Goal: Download file/media

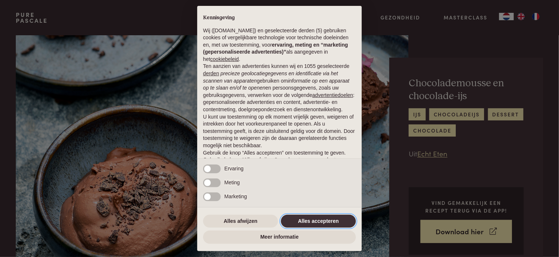
click at [328, 224] on button "Alles accepteren" at bounding box center [318, 221] width 75 height 13
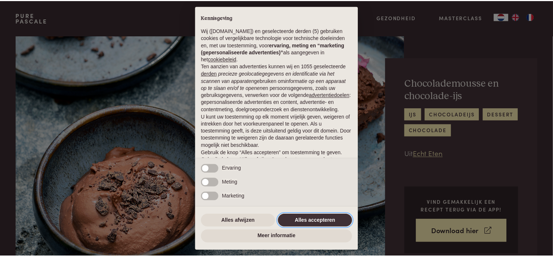
scroll to position [38, 0]
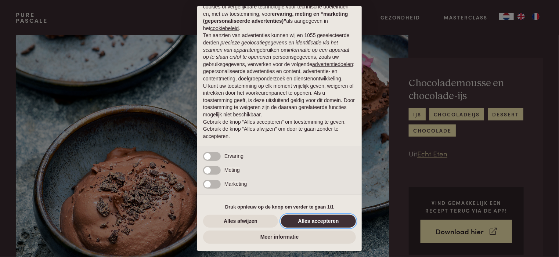
click at [327, 219] on button "Alles accepteren" at bounding box center [318, 221] width 75 height 13
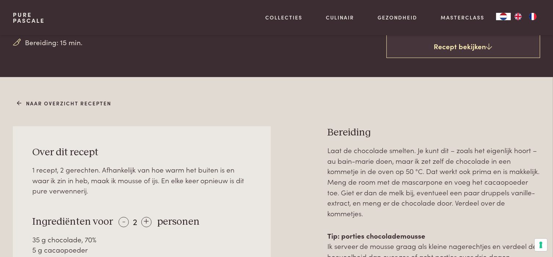
scroll to position [239, 0]
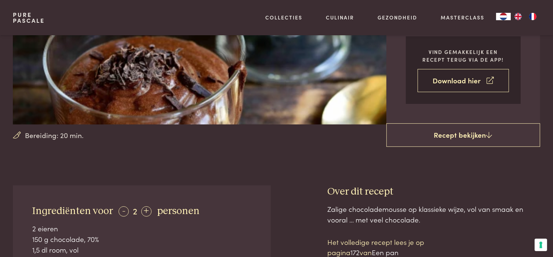
scroll to position [147, 0]
click at [470, 81] on link "Download hier" at bounding box center [463, 80] width 91 height 23
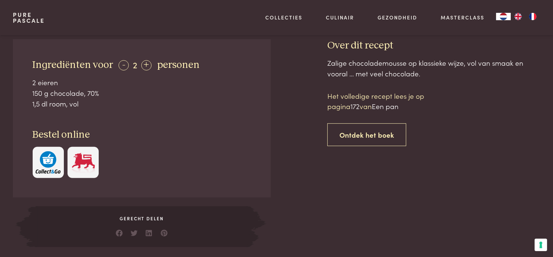
scroll to position [293, 0]
click at [147, 61] on div "+" at bounding box center [146, 64] width 10 height 10
click at [147, 61] on div "+" at bounding box center [147, 64] width 10 height 10
click at [147, 64] on div "+" at bounding box center [147, 64] width 10 height 10
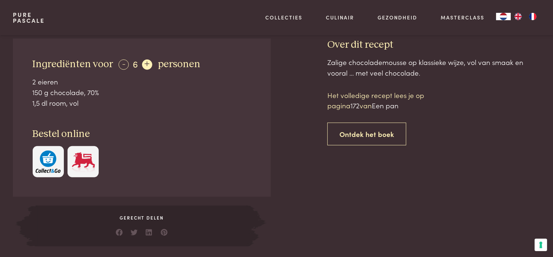
click at [147, 64] on div "+" at bounding box center [147, 64] width 10 height 10
click at [120, 65] on div "-" at bounding box center [124, 64] width 10 height 10
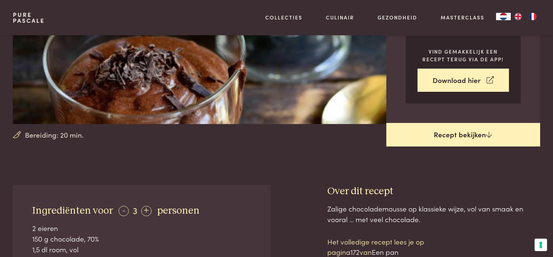
click at [462, 136] on link "Recept bekijken" at bounding box center [464, 135] width 154 height 24
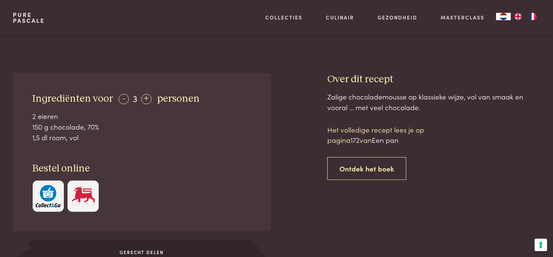
scroll to position [259, 0]
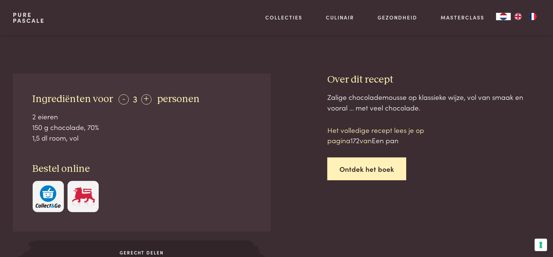
click at [361, 171] on link "Ontdek het boek" at bounding box center [367, 169] width 79 height 23
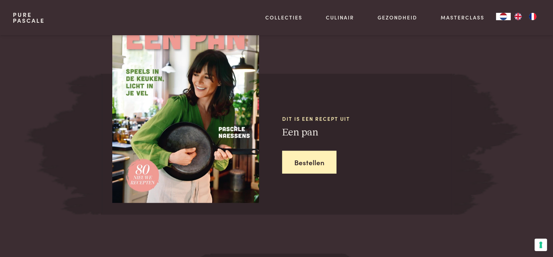
scroll to position [618, 0]
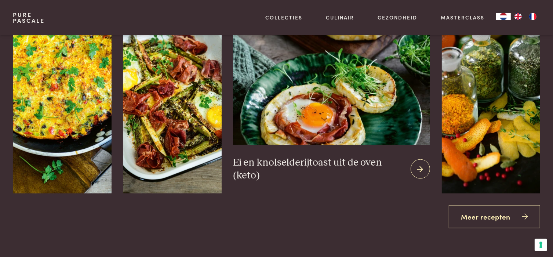
scroll to position [984, 0]
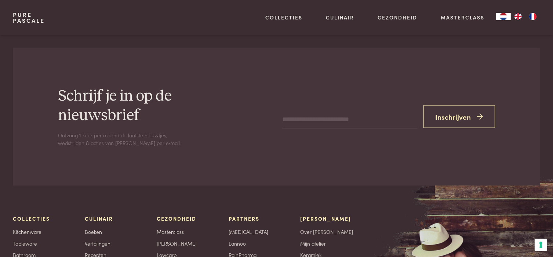
scroll to position [332, 0]
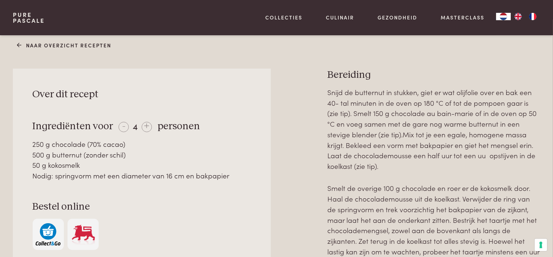
scroll to position [293, 0]
